Goal: Task Accomplishment & Management: Manage account settings

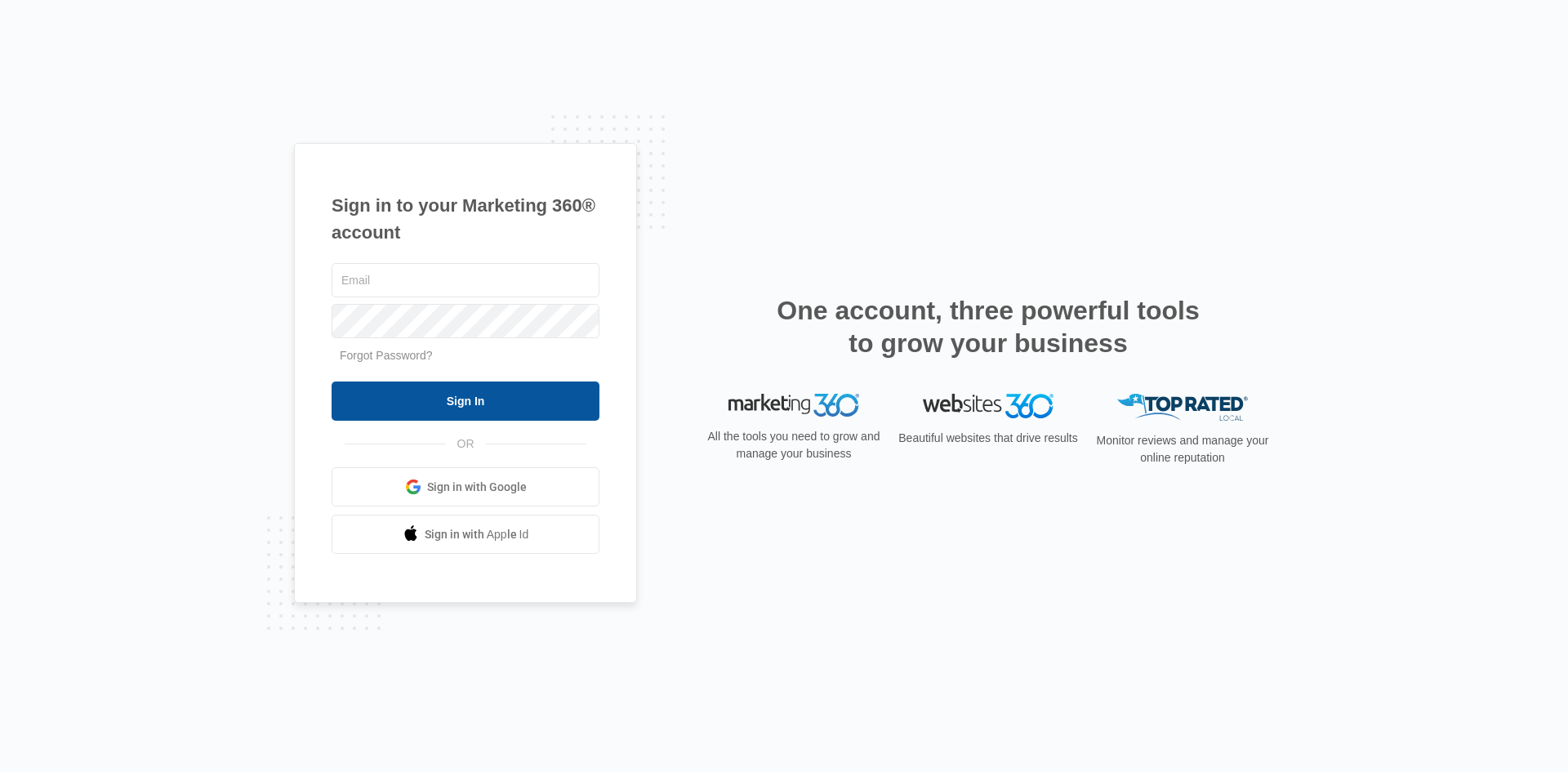
type input "[EMAIL_ADDRESS][DOMAIN_NAME]"
click at [546, 404] on input "Sign In" at bounding box center [466, 401] width 268 height 39
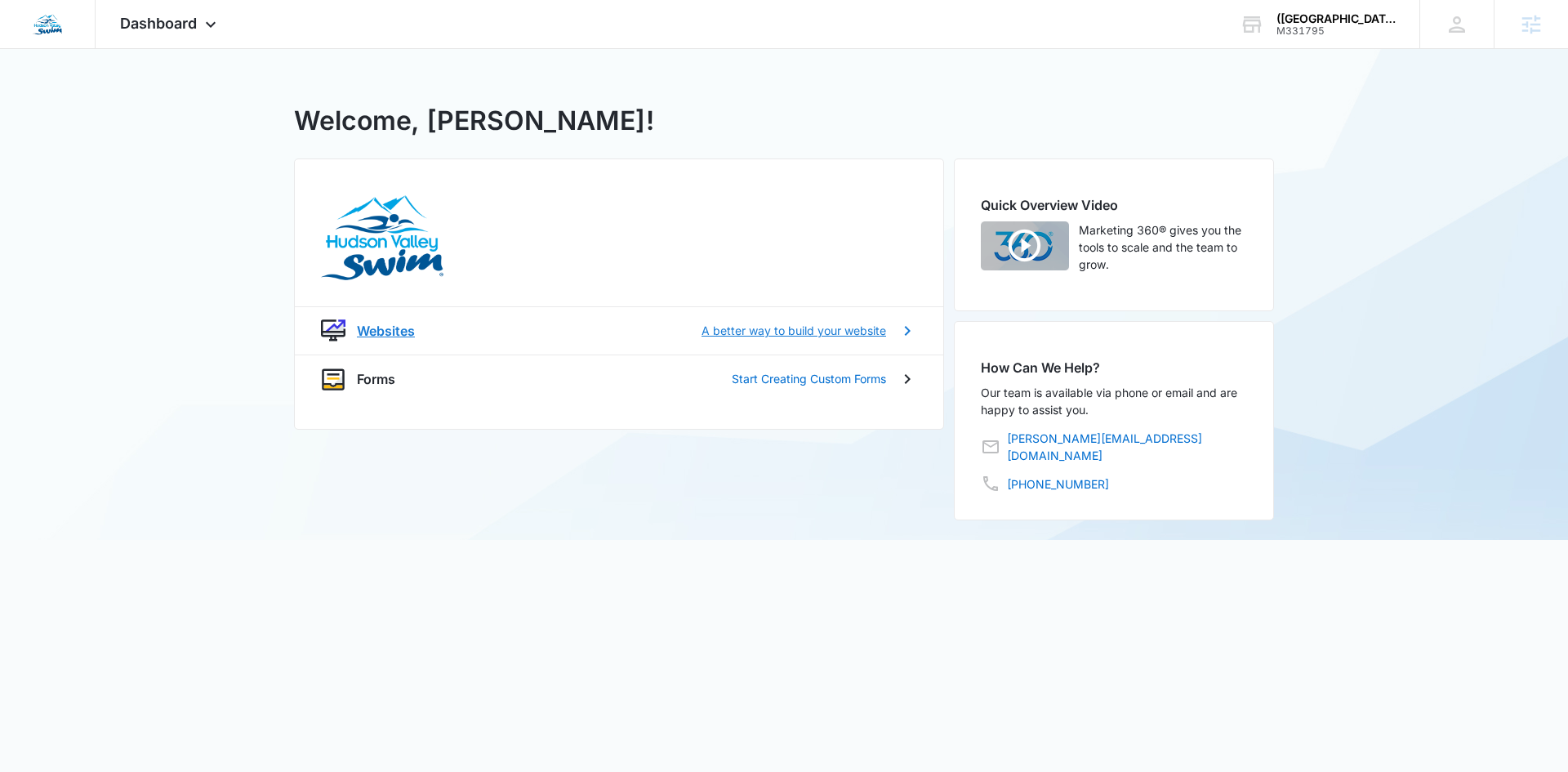
click at [754, 338] on p "A better way to build your website" at bounding box center [794, 330] width 185 height 17
click at [1280, 23] on div "(FL) Southside Jax - Hudson Valley Swim" at bounding box center [1336, 18] width 120 height 13
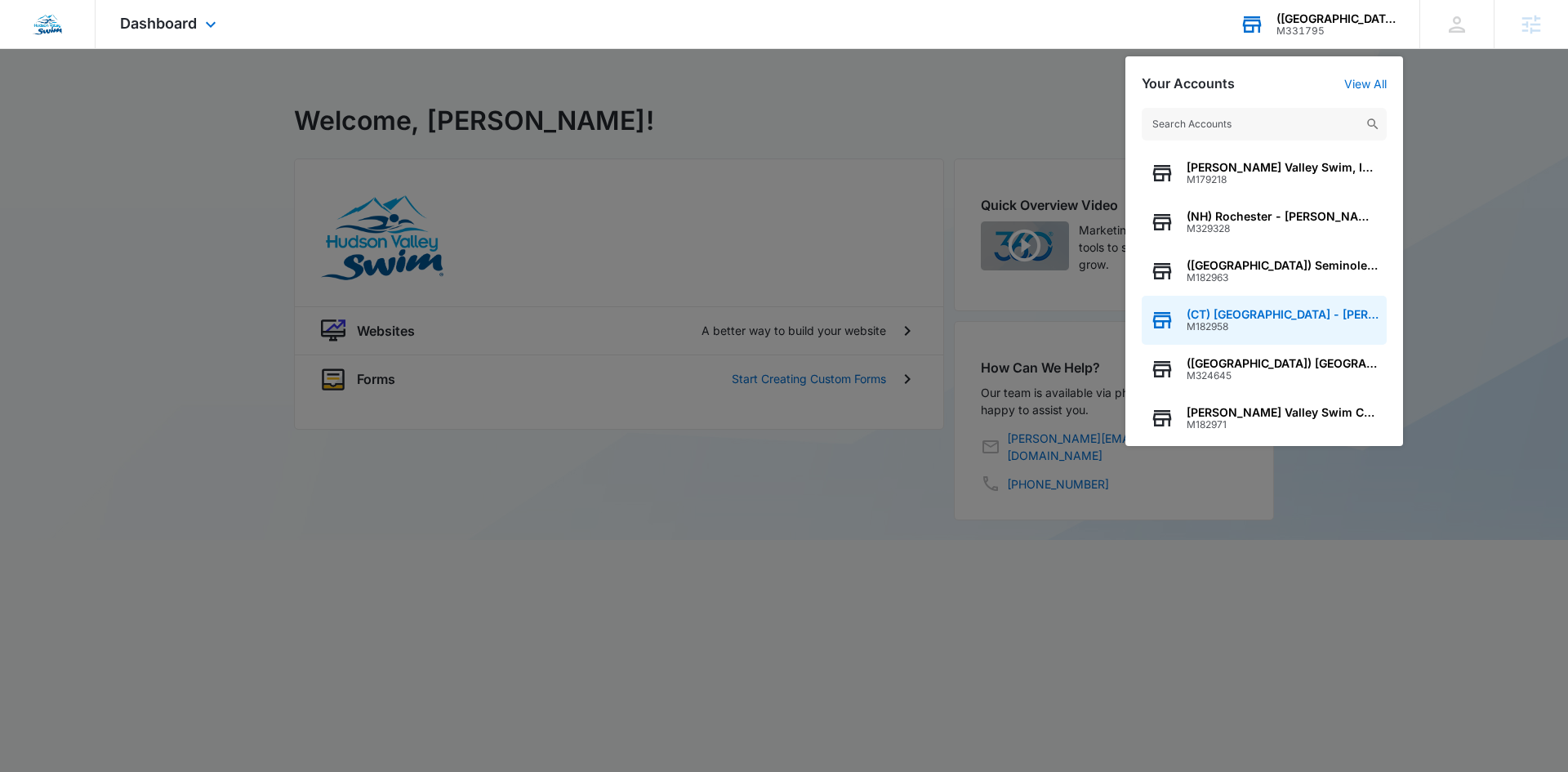
click at [1217, 316] on span "(CT) Stamford - Hudson Valley Swim" at bounding box center [1283, 314] width 192 height 13
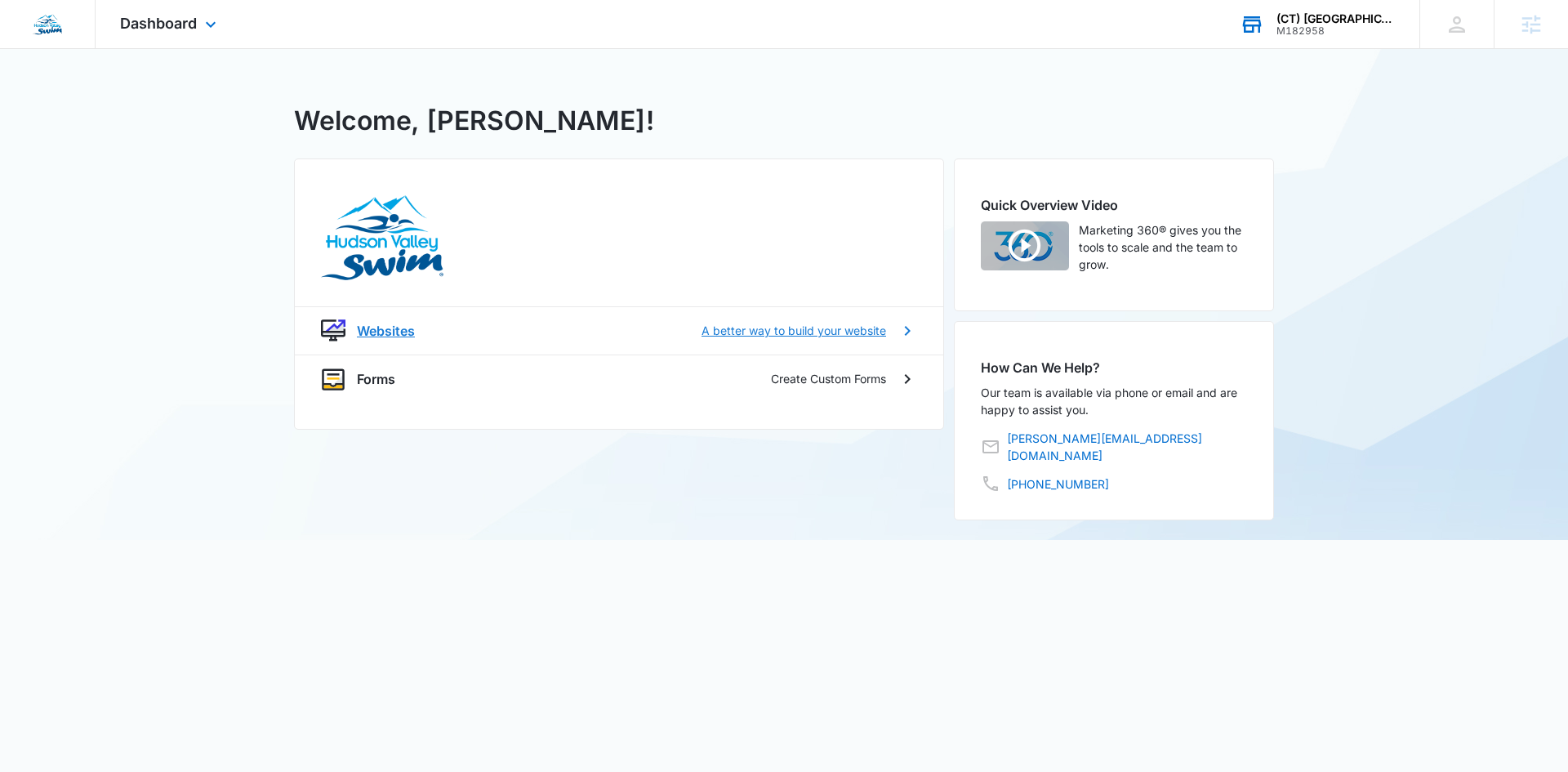
click at [775, 331] on p "A better way to build your website" at bounding box center [794, 330] width 185 height 17
